Goal: Navigation & Orientation: Find specific page/section

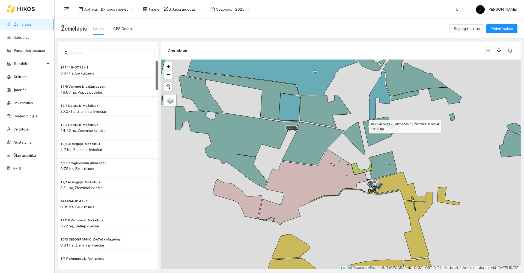
scroll to position [2, 0]
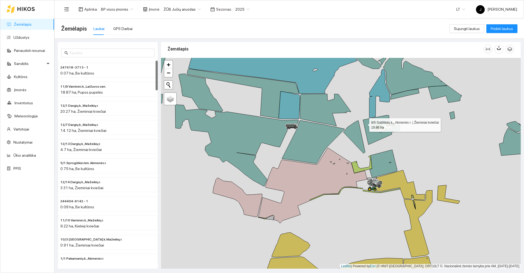
click at [355, 153] on icon at bounding box center [354, 137] width 22 height 33
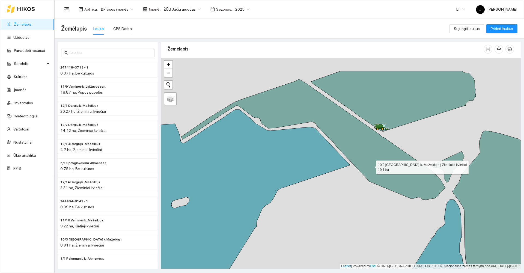
drag, startPoint x: 371, startPoint y: 152, endPoint x: 365, endPoint y: 221, distance: 69.3
click at [365, 200] on icon at bounding box center [313, 139] width 264 height 121
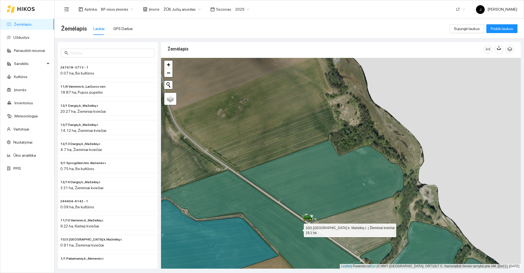
drag, startPoint x: 313, startPoint y: 142, endPoint x: 313, endPoint y: 120, distance: 22.1
click at [313, 170] on icon at bounding box center [249, 230] width 249 height 120
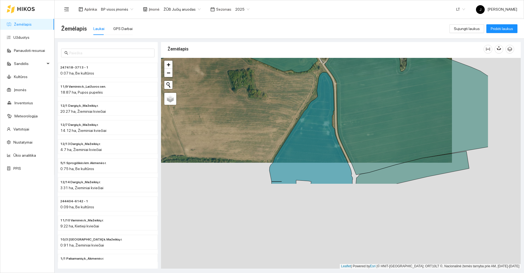
drag, startPoint x: 383, startPoint y: 226, endPoint x: 312, endPoint y: 115, distance: 131.4
click at [312, 115] on icon at bounding box center [310, 128] width 83 height 112
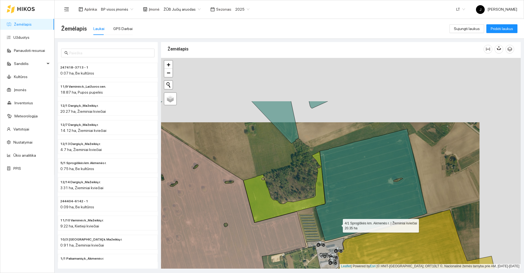
drag, startPoint x: 373, startPoint y: 163, endPoint x: 333, endPoint y: 237, distance: 84.3
click at [333, 237] on icon at bounding box center [370, 185] width 111 height 112
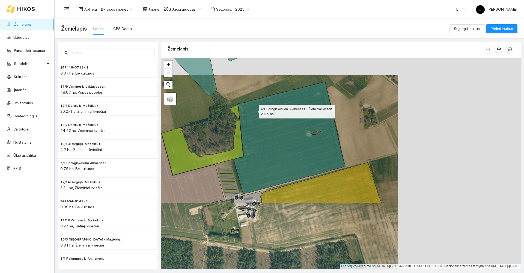
drag, startPoint x: 339, startPoint y: 226, endPoint x: 231, endPoint y: 86, distance: 176.7
click at [233, 86] on icon at bounding box center [288, 138] width 111 height 112
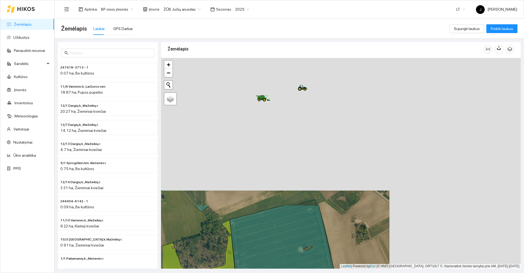
drag, startPoint x: 299, startPoint y: 159, endPoint x: 330, endPoint y: 286, distance: 130.0
click at [330, 272] on html "Žemėlapis Užduotys Panaudoti resursai Sandėlis Kultūros Įmonės Inventorius Mete…" at bounding box center [262, 136] width 524 height 273
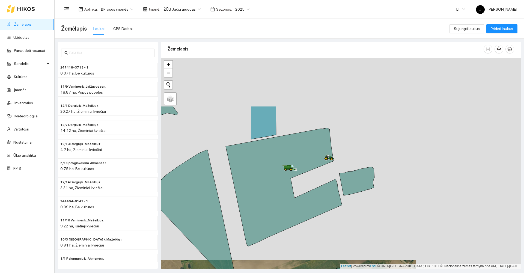
drag, startPoint x: 296, startPoint y: 211, endPoint x: 311, endPoint y: 258, distance: 48.8
click at [311, 258] on div at bounding box center [340, 163] width 359 height 211
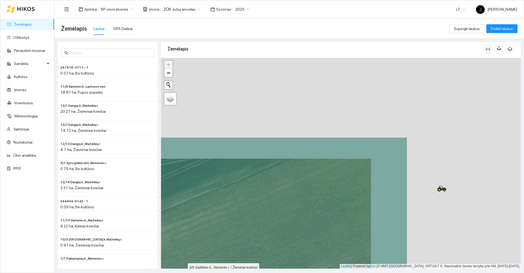
drag, startPoint x: 358, startPoint y: 152, endPoint x: 176, endPoint y: 272, distance: 217.9
click at [176, 272] on main "Žemėlapis Laukai GPS Darbai Sujungti laukus Pridėti laukus 247418-3713 - 1 0.07…" at bounding box center [289, 146] width 469 height 254
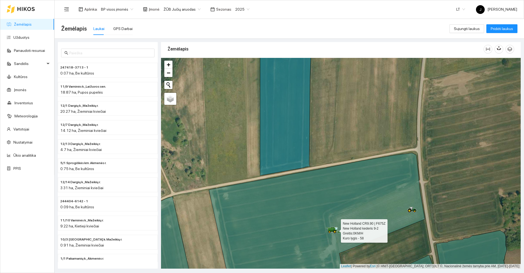
click at [331, 229] on icon at bounding box center [330, 229] width 5 height 3
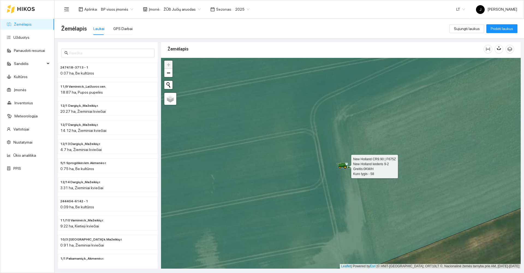
click at [342, 164] on icon at bounding box center [341, 164] width 6 height 1
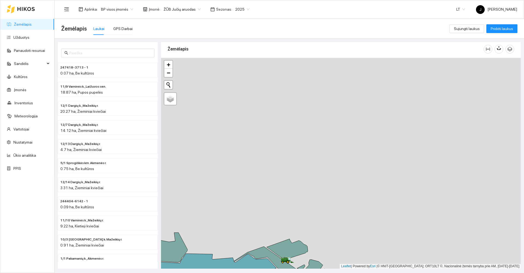
drag, startPoint x: 402, startPoint y: 88, endPoint x: 323, endPoint y: 280, distance: 207.4
click at [323, 272] on html "Žemėlapis Užduotys Panaudoti resursai Sandėlis Kultūros Įmonės Inventorius Mete…" at bounding box center [262, 136] width 524 height 273
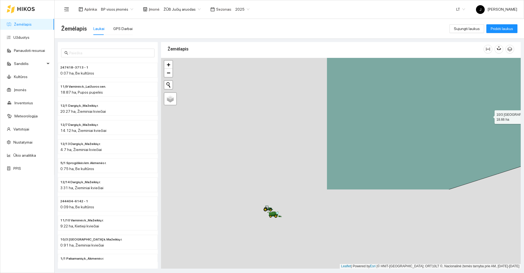
drag, startPoint x: 293, startPoint y: 213, endPoint x: 489, endPoint y: 116, distance: 219.1
click at [489, 116] on icon at bounding box center [494, 62] width 336 height 253
